Goal: Task Accomplishment & Management: Use online tool/utility

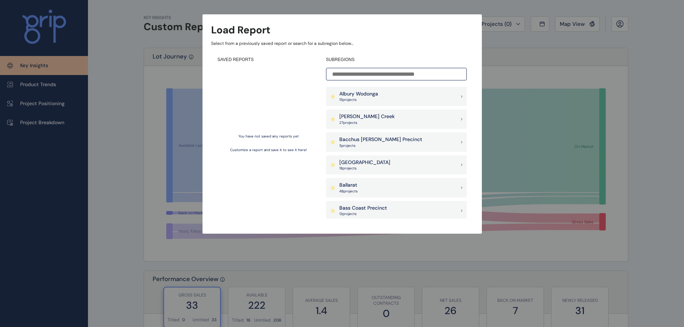
click at [668, 83] on div "Load Report Select from a previously saved report or search for a subregion bel…" at bounding box center [342, 110] width 684 height 220
click at [405, 75] on input at bounding box center [396, 74] width 141 height 13
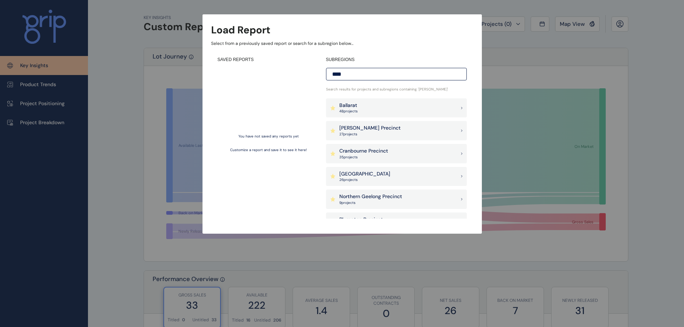
type input "****"
click at [384, 198] on p "Northern Geelong Precinct" at bounding box center [371, 196] width 63 height 7
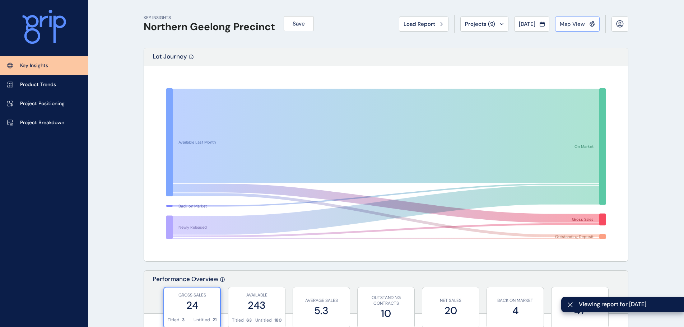
click at [578, 24] on span "Map View" at bounding box center [572, 23] width 25 height 7
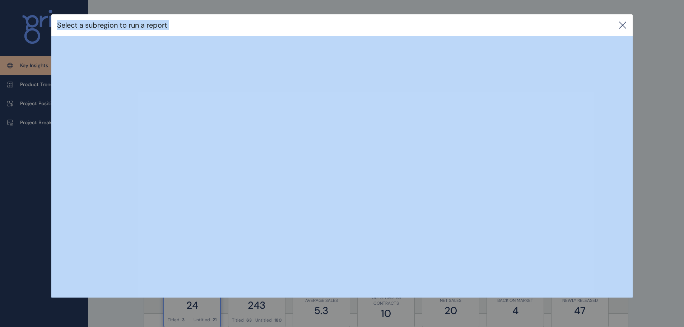
click at [626, 27] on icon at bounding box center [623, 25] width 9 height 9
